Goal: Check status: Check status

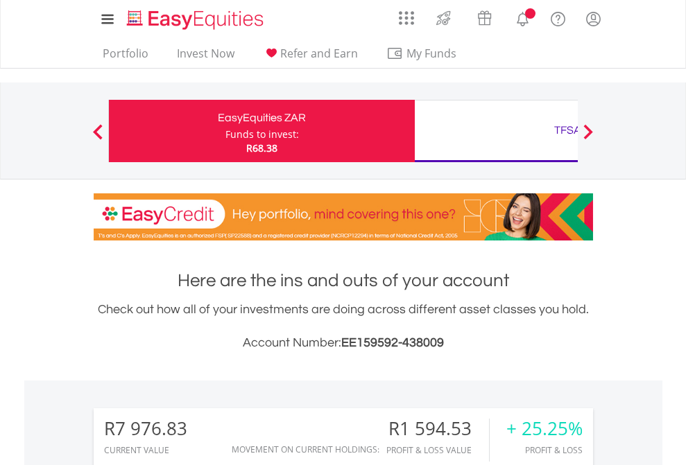
scroll to position [133, 218]
click at [225, 131] on div "Funds to invest:" at bounding box center [261, 135] width 73 height 14
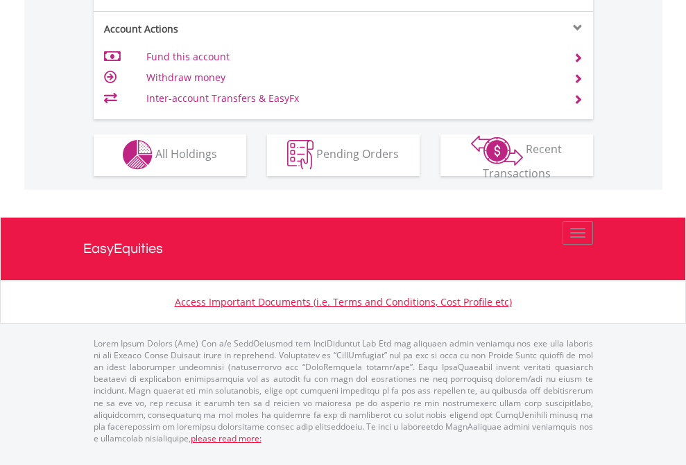
scroll to position [1296, 0]
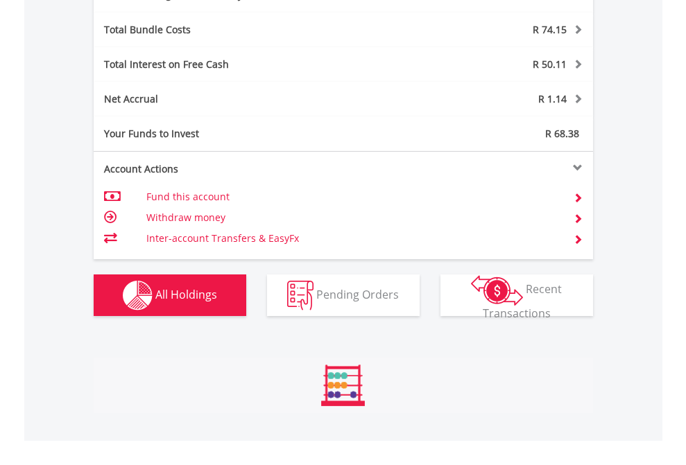
scroll to position [1652, 0]
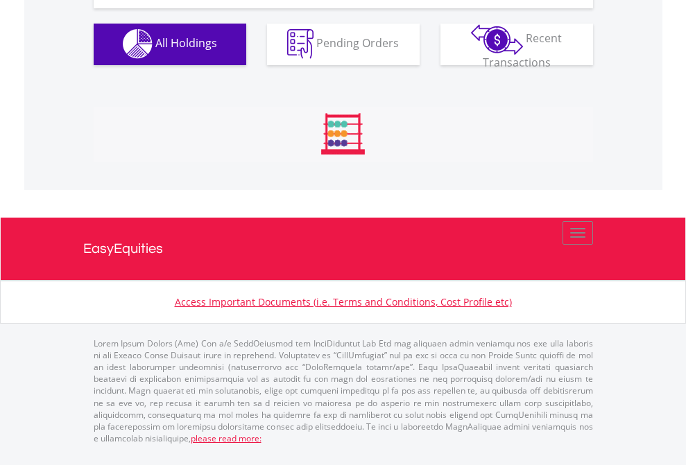
scroll to position [1372, 0]
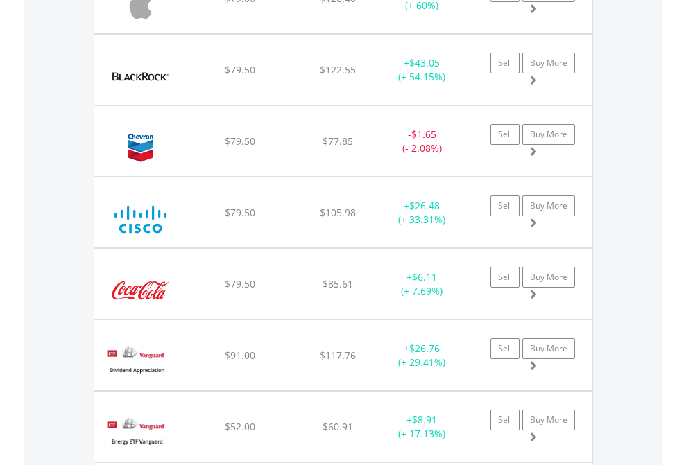
scroll to position [133, 218]
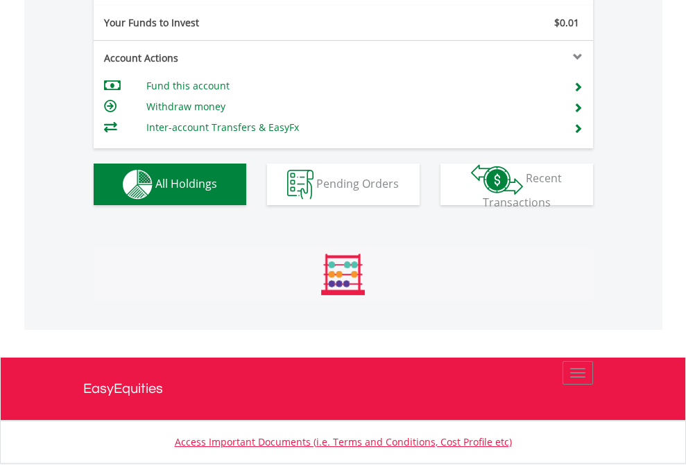
scroll to position [133, 218]
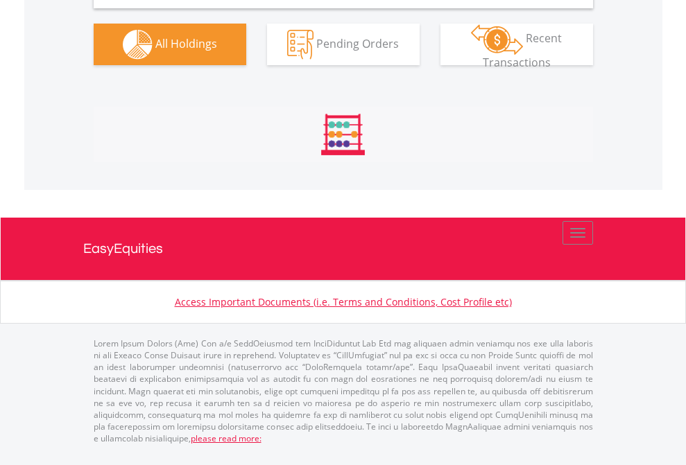
scroll to position [1380, 0]
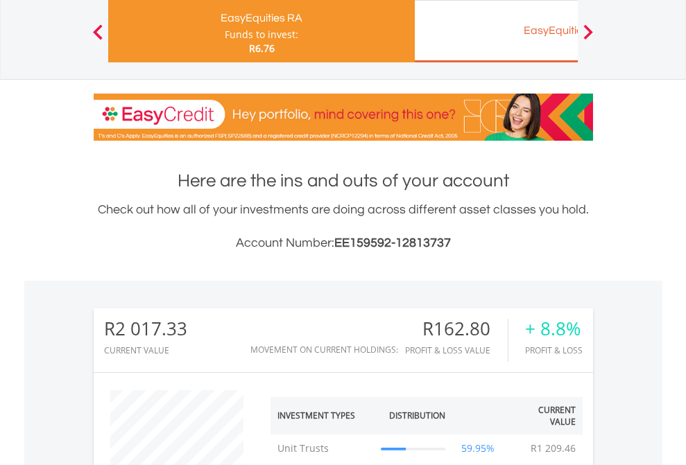
scroll to position [133, 218]
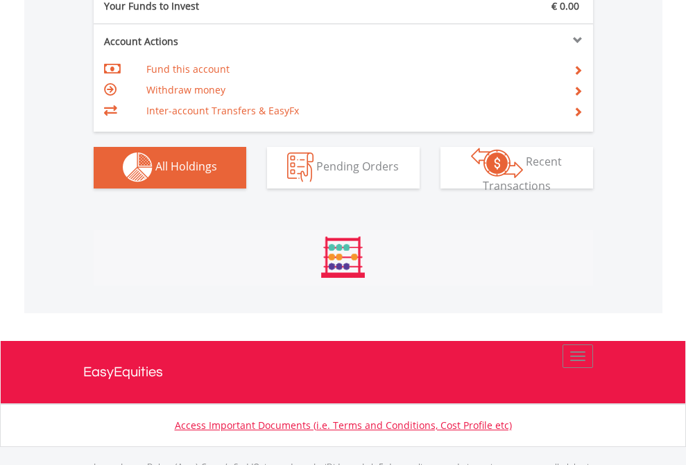
scroll to position [1372, 0]
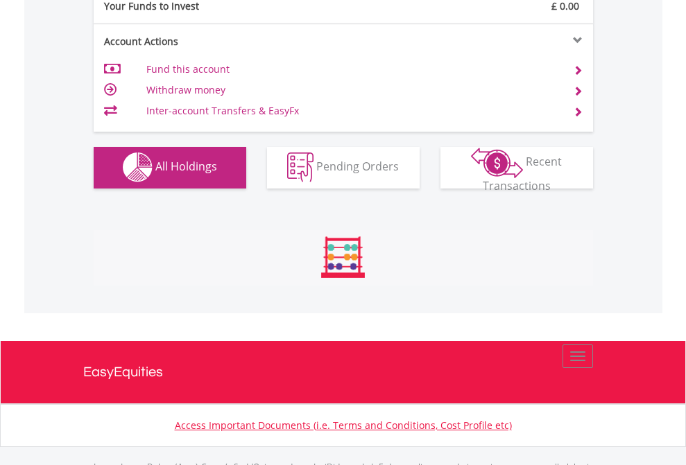
scroll to position [1372, 0]
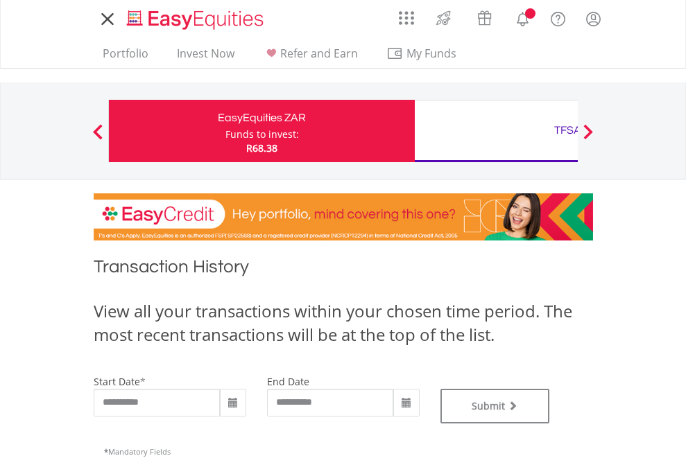
type input "**********"
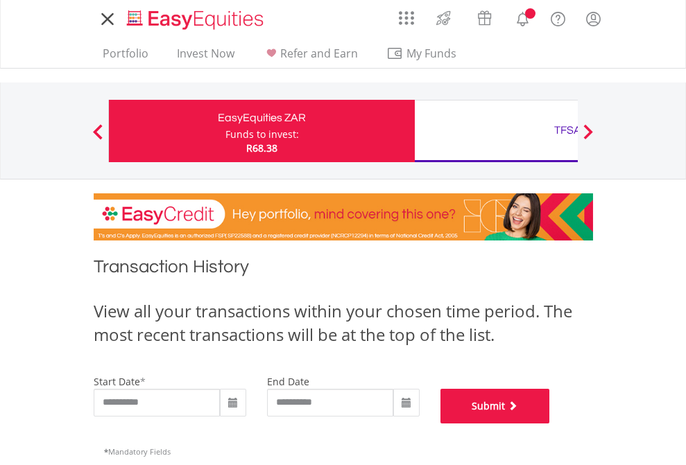
click at [550, 424] on button "Submit" at bounding box center [495, 406] width 110 height 35
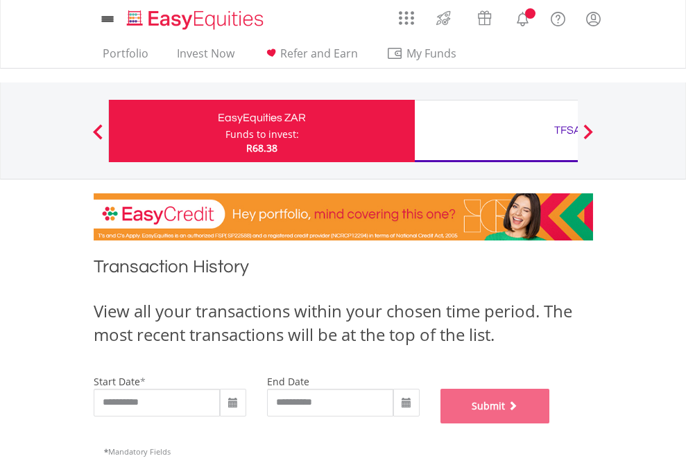
scroll to position [562, 0]
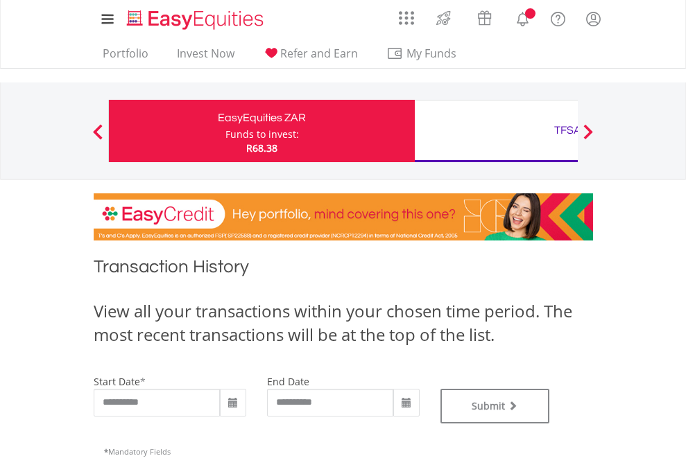
click at [496, 131] on div "TFSA" at bounding box center [567, 130] width 289 height 19
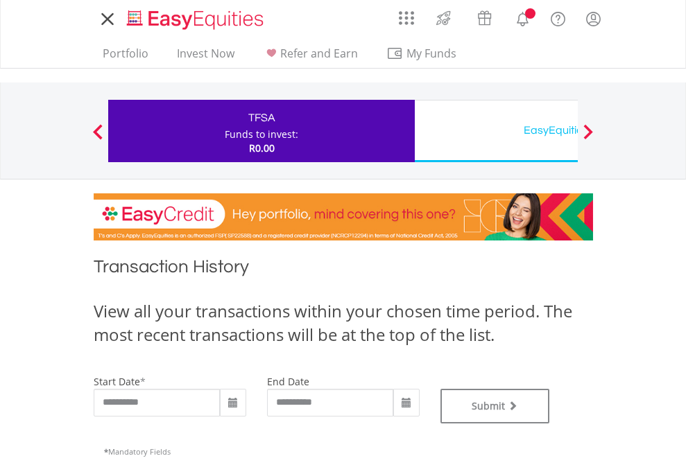
type input "**********"
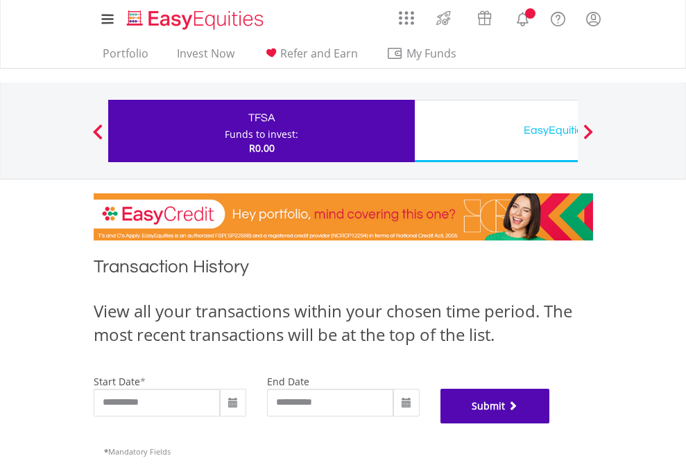
click at [550, 424] on button "Submit" at bounding box center [495, 406] width 110 height 35
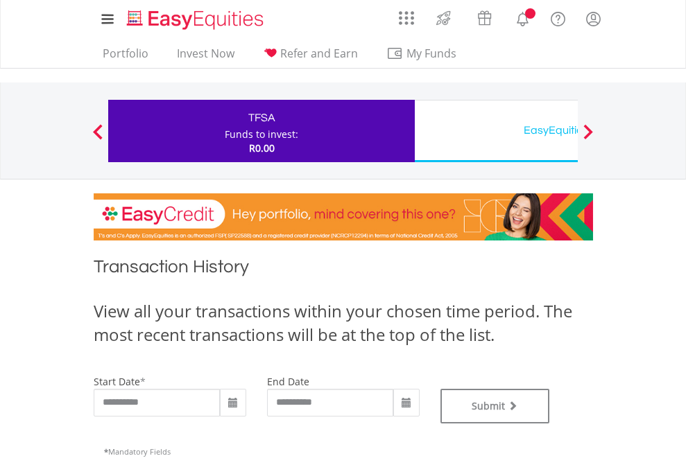
click at [496, 131] on div "EasyEquities USD" at bounding box center [567, 130] width 289 height 19
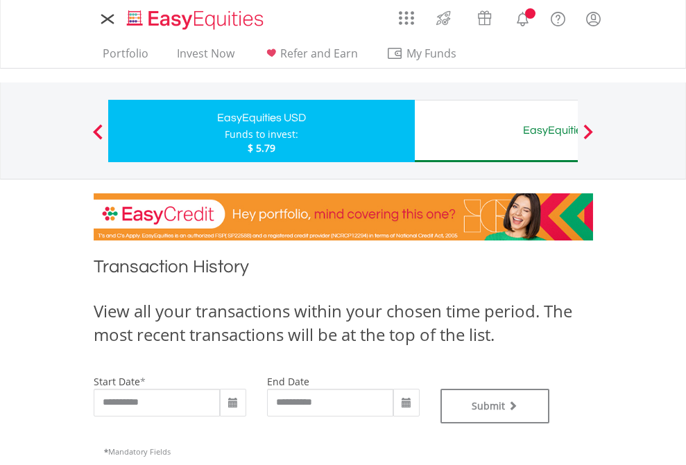
type input "**********"
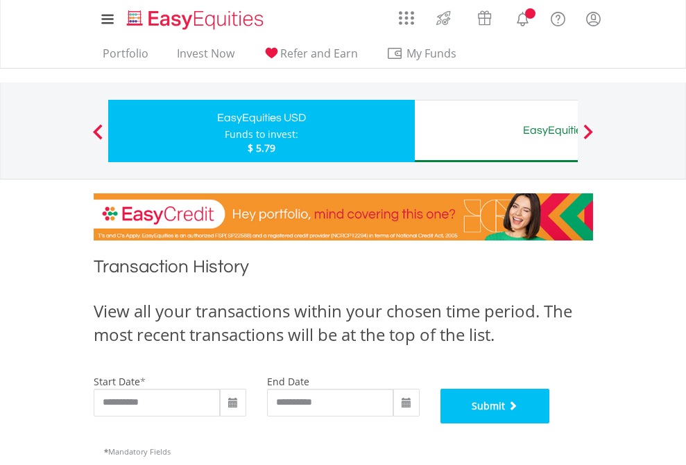
click at [550, 424] on button "Submit" at bounding box center [495, 406] width 110 height 35
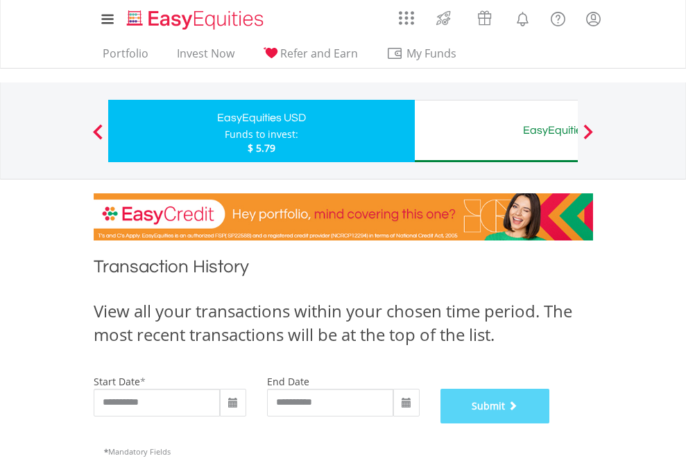
scroll to position [562, 0]
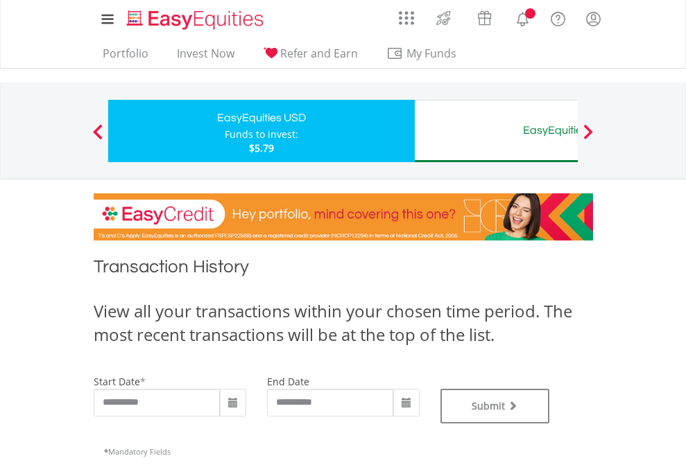
click at [496, 131] on div "EasyEquities AUD" at bounding box center [567, 130] width 289 height 19
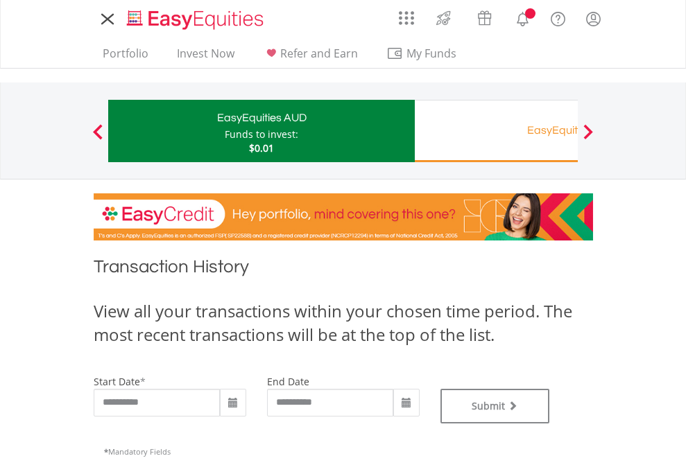
type input "**********"
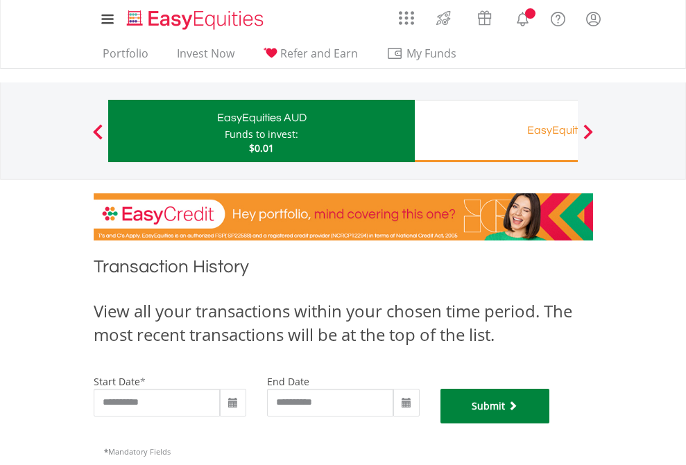
click at [550, 424] on button "Submit" at bounding box center [495, 406] width 110 height 35
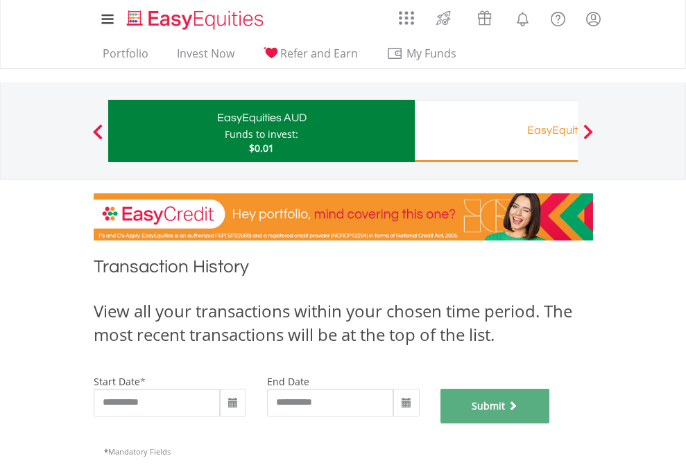
scroll to position [562, 0]
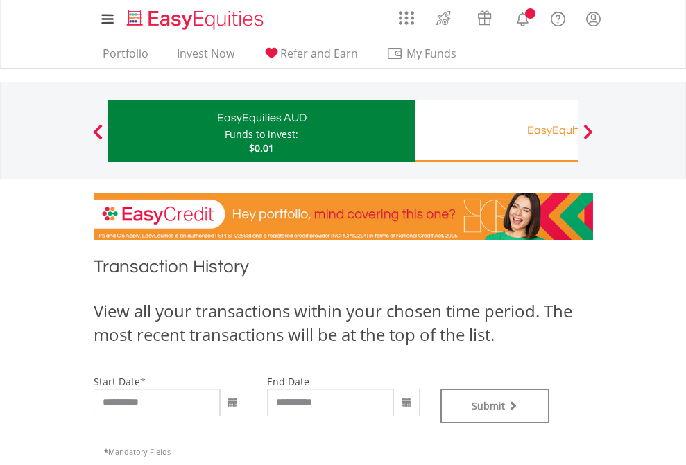
click at [496, 131] on div "EasyEquities RA" at bounding box center [567, 130] width 289 height 19
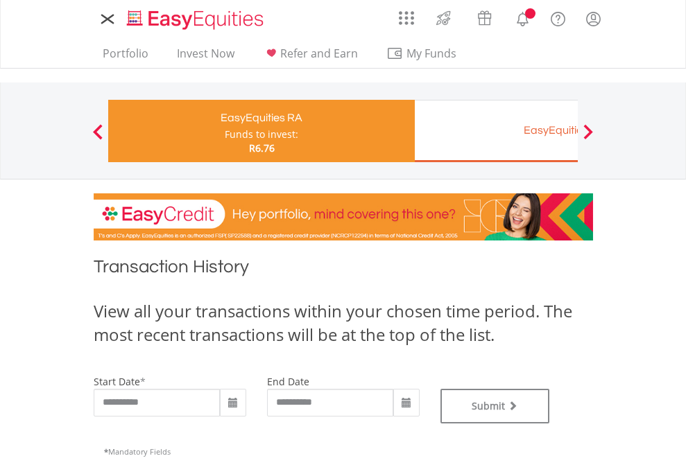
type input "**********"
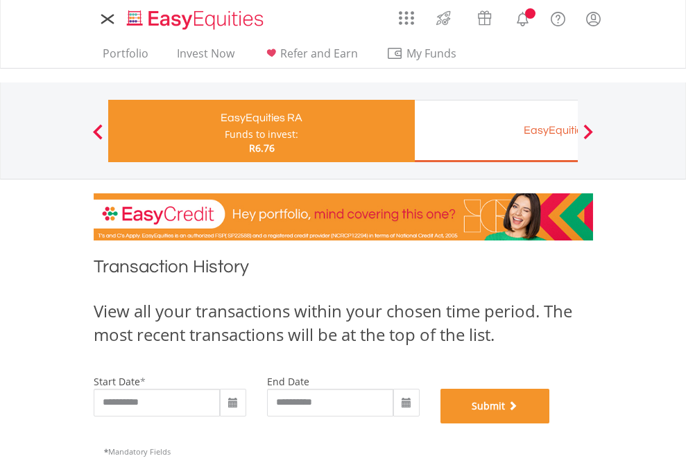
click at [550, 424] on button "Submit" at bounding box center [495, 406] width 110 height 35
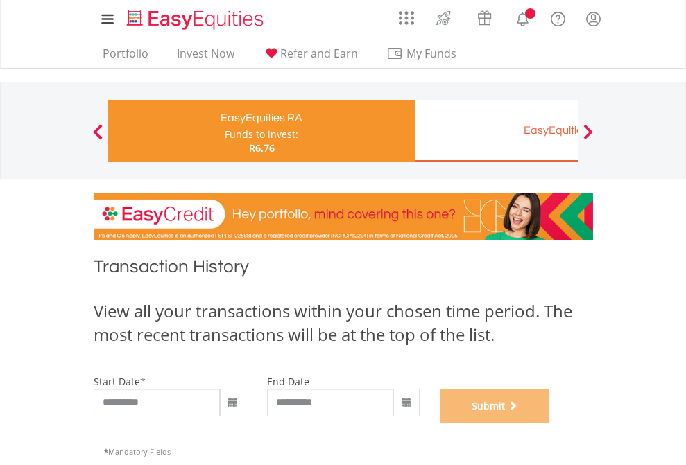
scroll to position [562, 0]
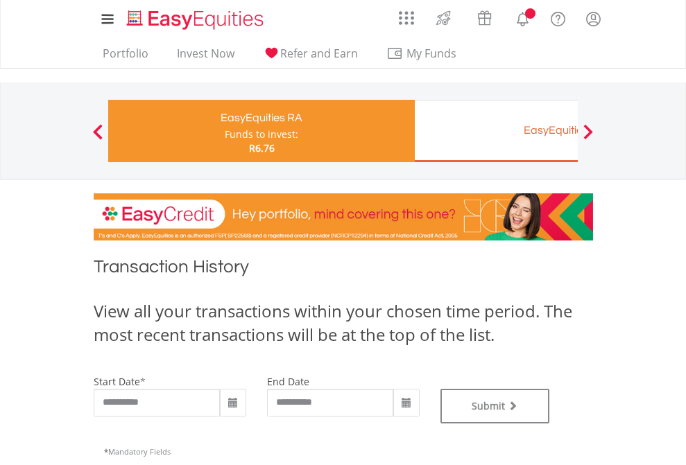
click at [496, 131] on div "EasyEquities EUR" at bounding box center [567, 130] width 289 height 19
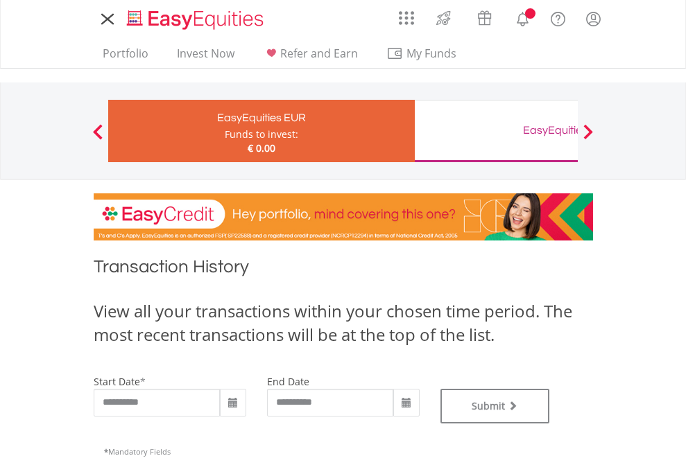
type input "**********"
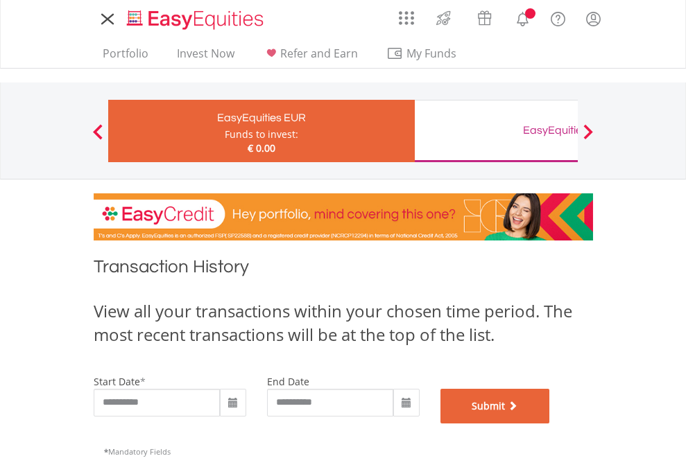
click at [550, 424] on button "Submit" at bounding box center [495, 406] width 110 height 35
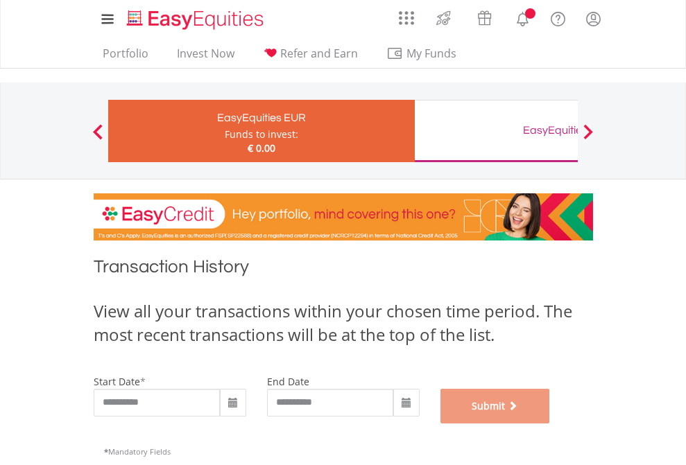
scroll to position [562, 0]
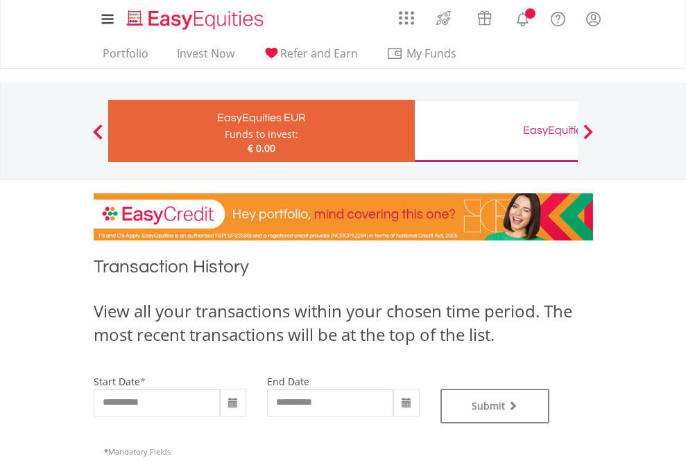
click at [496, 131] on div "EasyEquities GBP" at bounding box center [567, 130] width 289 height 19
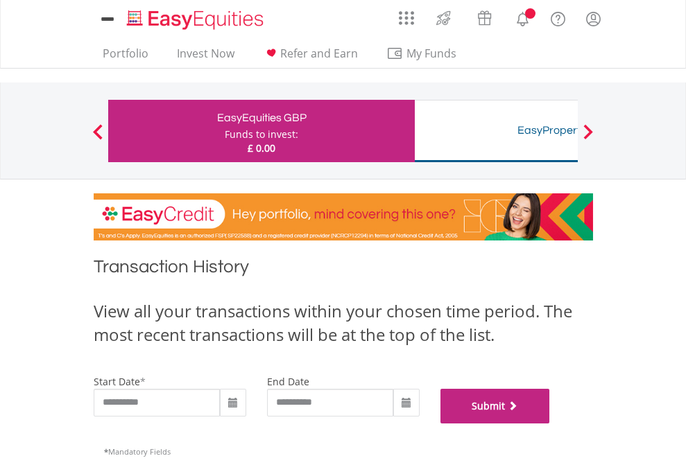
click at [550, 424] on button "Submit" at bounding box center [495, 406] width 110 height 35
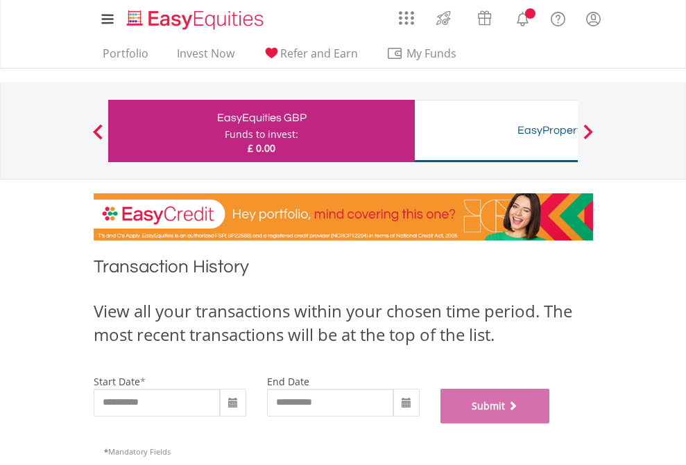
scroll to position [562, 0]
